Goal: Task Accomplishment & Management: Use online tool/utility

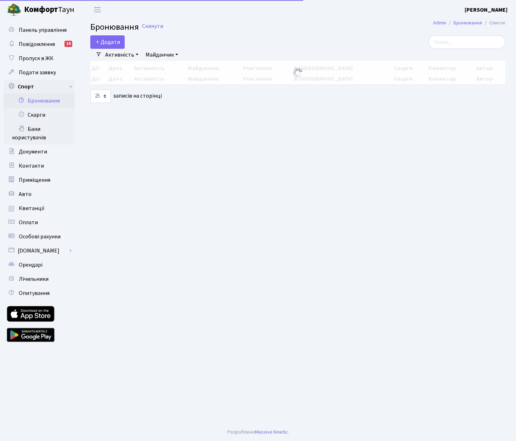
select select "25"
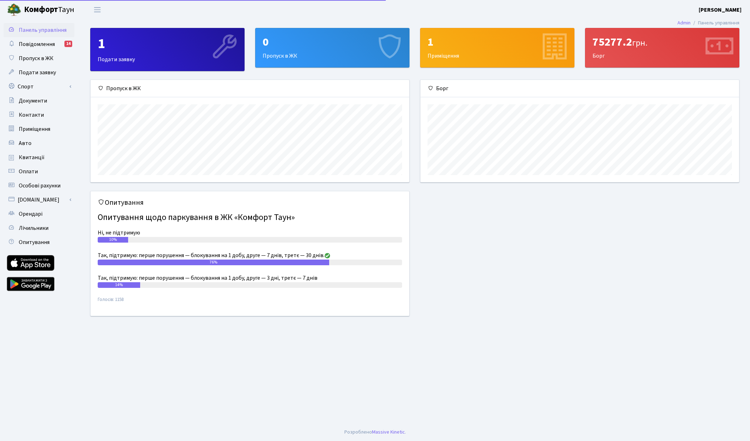
scroll to position [102, 319]
click at [54, 85] on link "Спорт" at bounding box center [39, 87] width 71 height 14
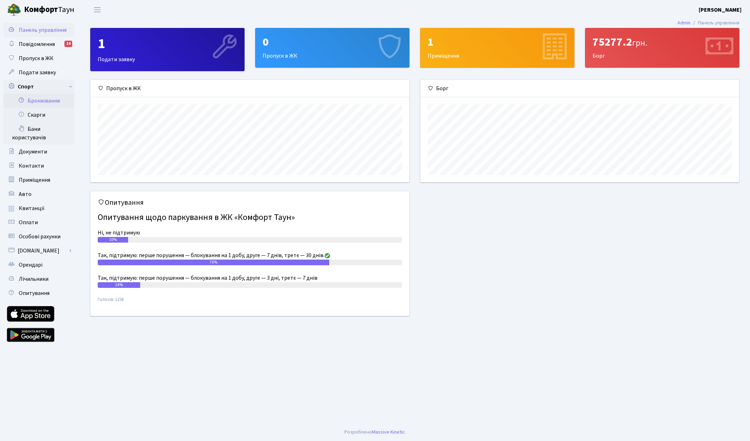
click at [52, 96] on link "Бронювання" at bounding box center [39, 101] width 71 height 14
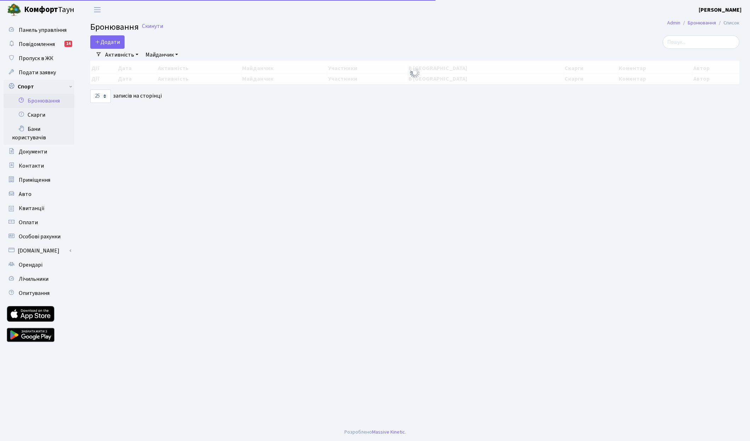
select select "25"
click at [103, 40] on button "Додати" at bounding box center [107, 41] width 34 height 13
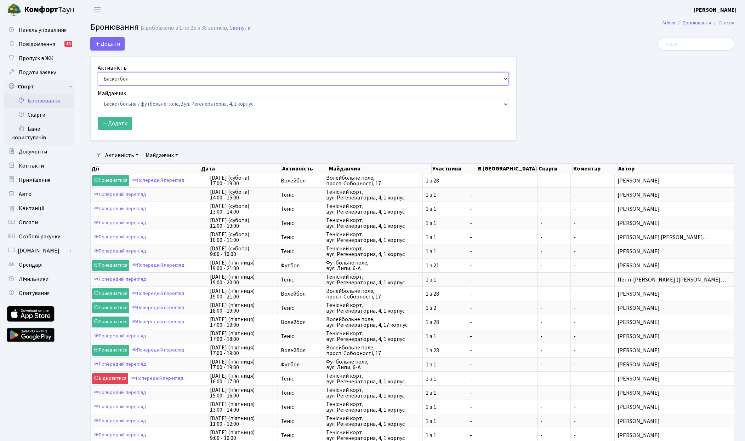
click at [113, 76] on select "Баскетбол Волейбол Йога Катання на роликах Настільний теніс Теніс Футбол Фітнес" at bounding box center [303, 78] width 411 height 13
select select "1"
click at [98, 72] on select "Баскетбол Волейбол Йога Катання на роликах Настільний теніс Теніс Футбол Фітнес" at bounding box center [303, 78] width 411 height 13
click at [118, 104] on select "Баскетбольне / футбольне поле, Вул. Регенераторна, 4, 1 корпус Баскетбольне пол…" at bounding box center [303, 104] width 411 height 13
select select "1"
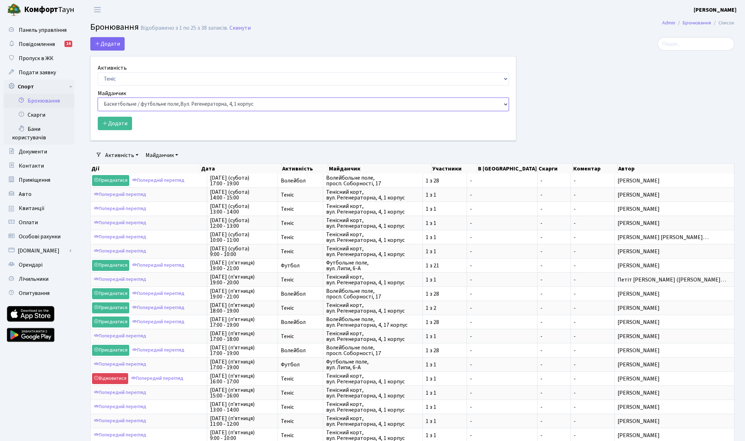
click at [98, 98] on select "Баскетбольне / футбольне поле, [GEOGRAPHIC_DATA]. [STREET_ADDRESS]. [STREET_ADD…" at bounding box center [303, 104] width 411 height 13
click at [116, 122] on button "Додати" at bounding box center [115, 123] width 34 height 13
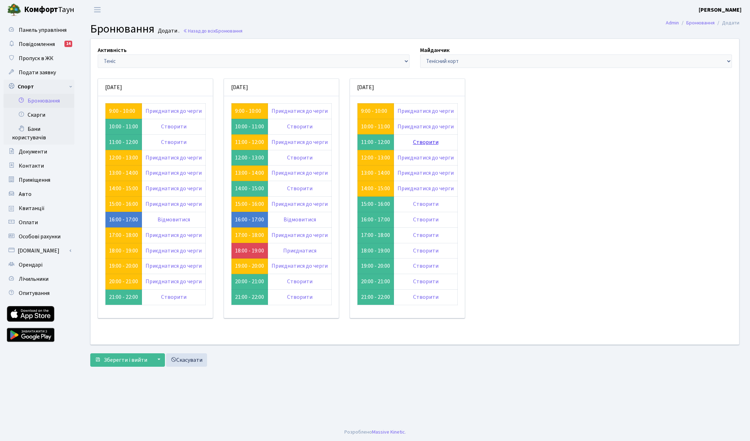
click at [424, 144] on link "Створити" at bounding box center [425, 142] width 25 height 8
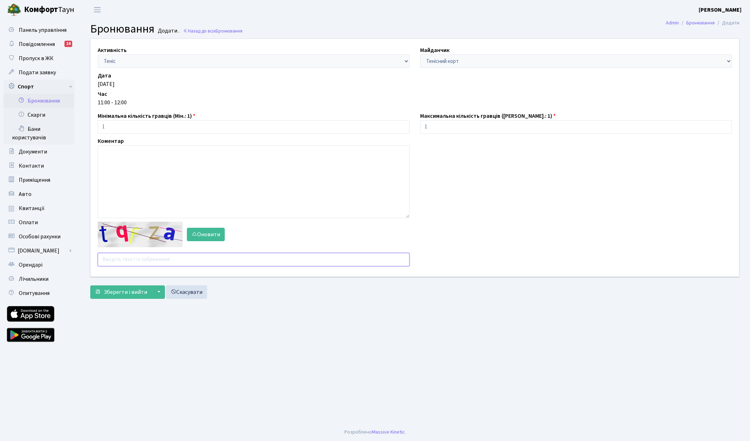
click at [134, 262] on input "text" at bounding box center [254, 259] width 312 height 13
type input "h9hua"
click at [109, 291] on span "Зберегти і вийти" at bounding box center [126, 292] width 44 height 8
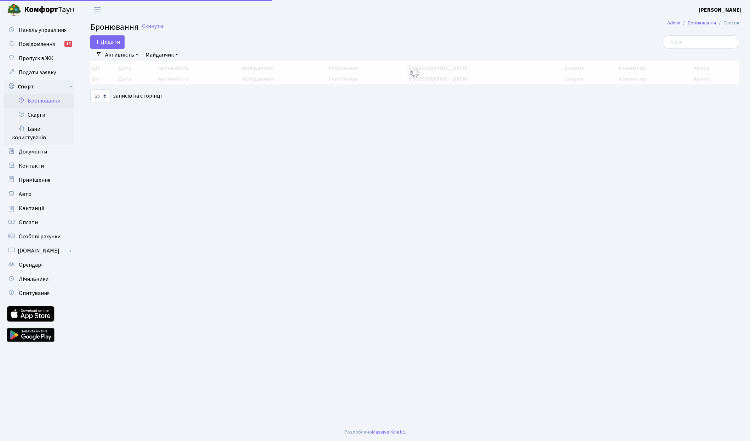
select select "25"
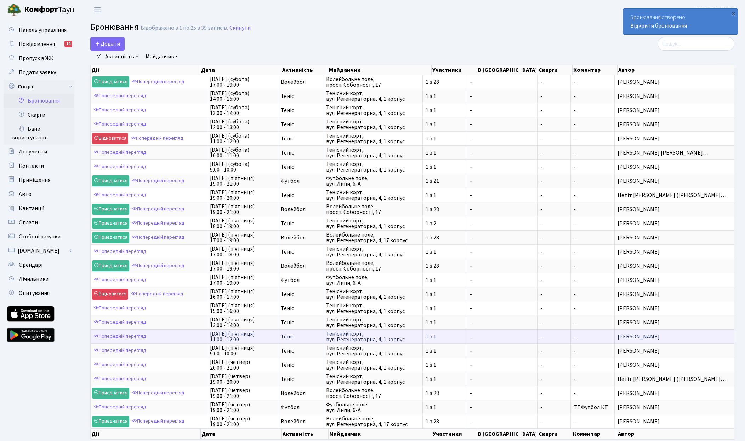
scroll to position [1, 0]
click at [402, 67] on th "Майданчик" at bounding box center [380, 70] width 104 height 10
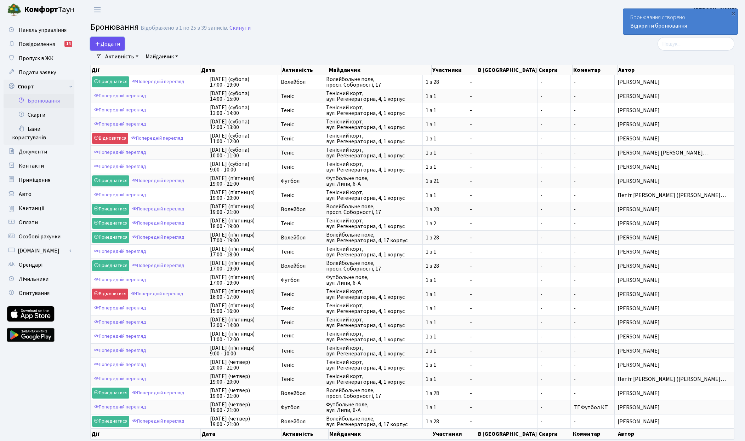
click at [116, 43] on button "Додати" at bounding box center [107, 43] width 34 height 13
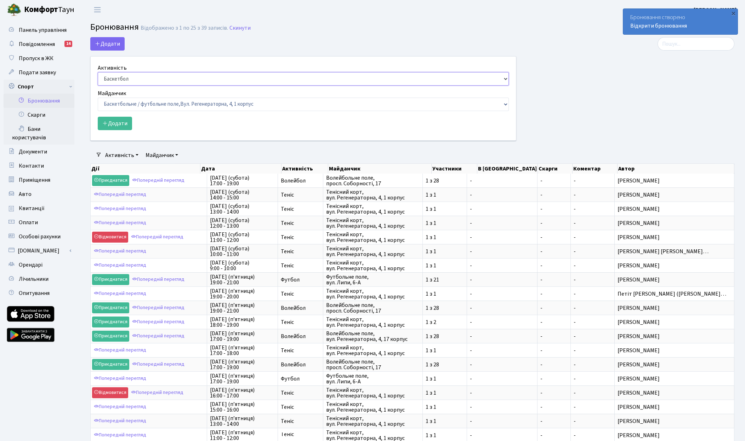
click at [129, 76] on select "Баскетбол Волейбол Йога Катання на роликах Настільний теніс Теніс Футбол Фітнес" at bounding box center [303, 78] width 411 height 13
select select "1"
click at [98, 72] on select "Баскетбол Волейбол Йога Катання на роликах Настільний теніс Теніс Футбол Фітнес" at bounding box center [303, 78] width 411 height 13
click at [131, 102] on select "Баскетбольне / футбольне поле, Вул. Регенераторна, 4, 1 корпус Баскетбольне пол…" at bounding box center [303, 104] width 411 height 13
select select "1"
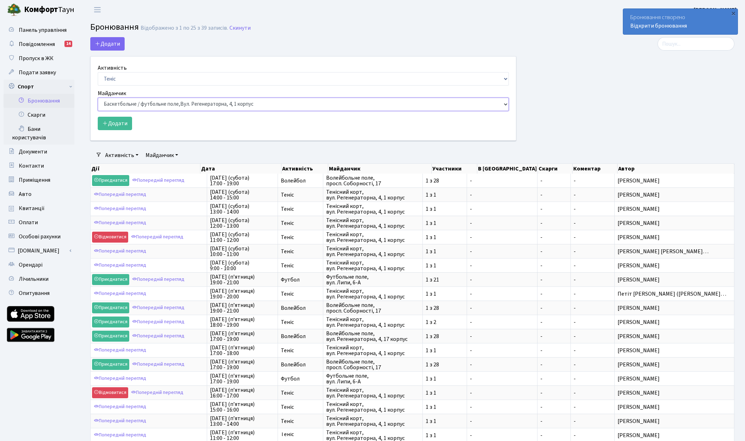
click at [98, 98] on select "Баскетбольне / футбольне поле, Вул. Регенераторна, 4, 1 корпус Баскетбольне пол…" at bounding box center [303, 104] width 411 height 13
click at [113, 125] on button "Додати" at bounding box center [115, 123] width 34 height 13
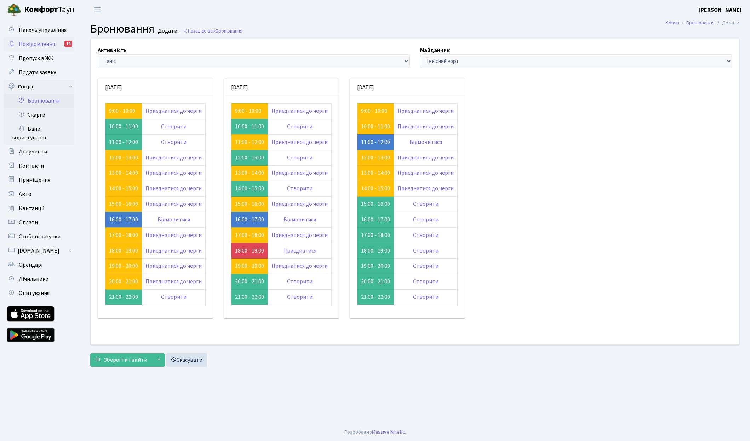
click at [42, 44] on span "Повідомлення" at bounding box center [37, 44] width 36 height 8
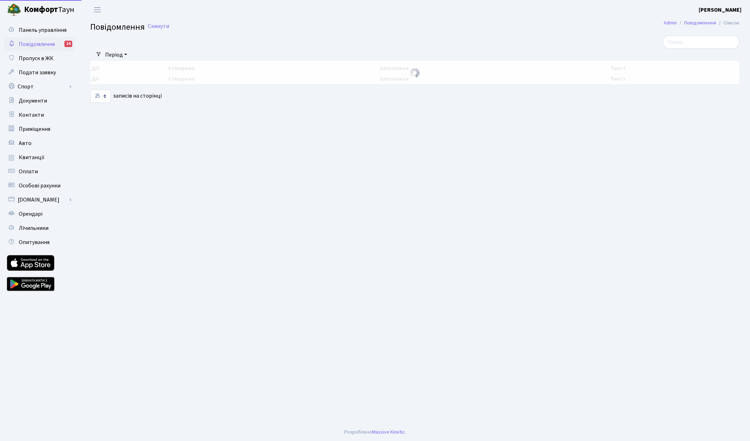
select select "25"
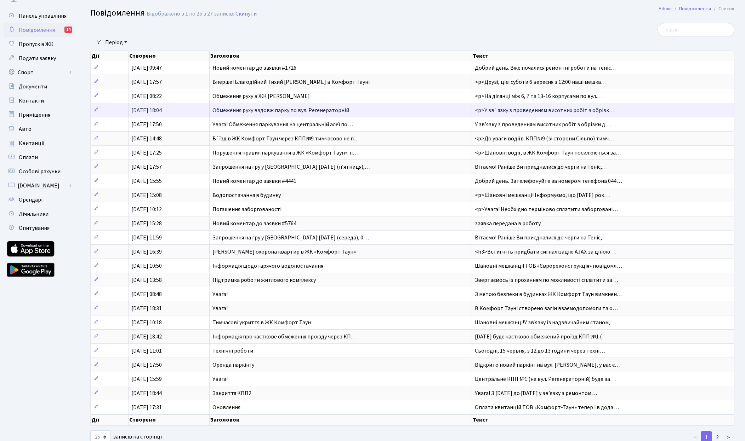
scroll to position [16, 0]
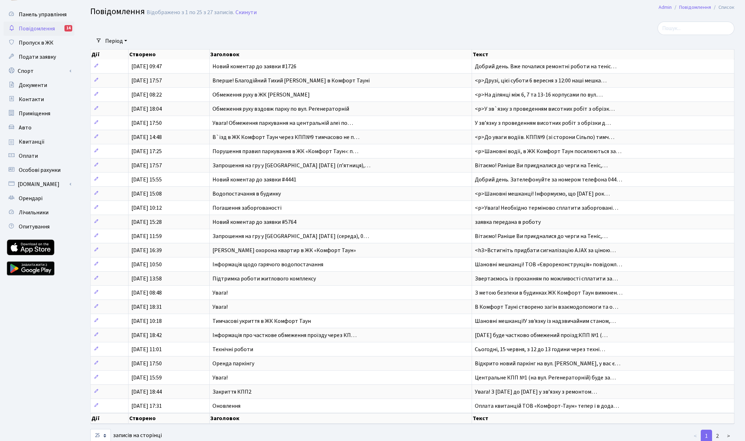
click at [49, 28] on span "Повідомлення" at bounding box center [37, 29] width 36 height 8
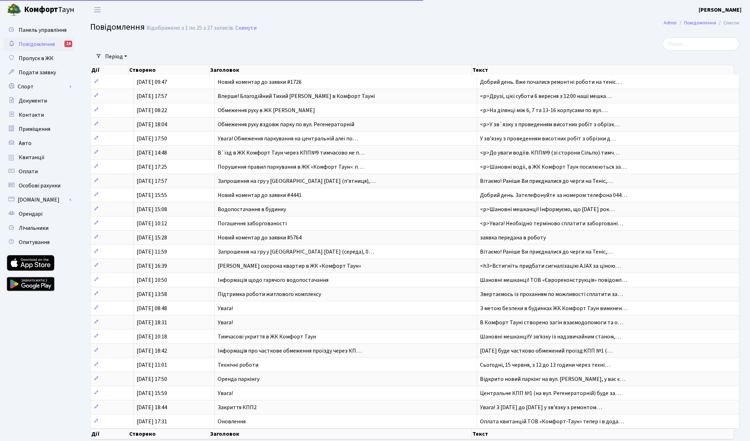
select select "25"
